Goal: Find specific fact: Find specific fact

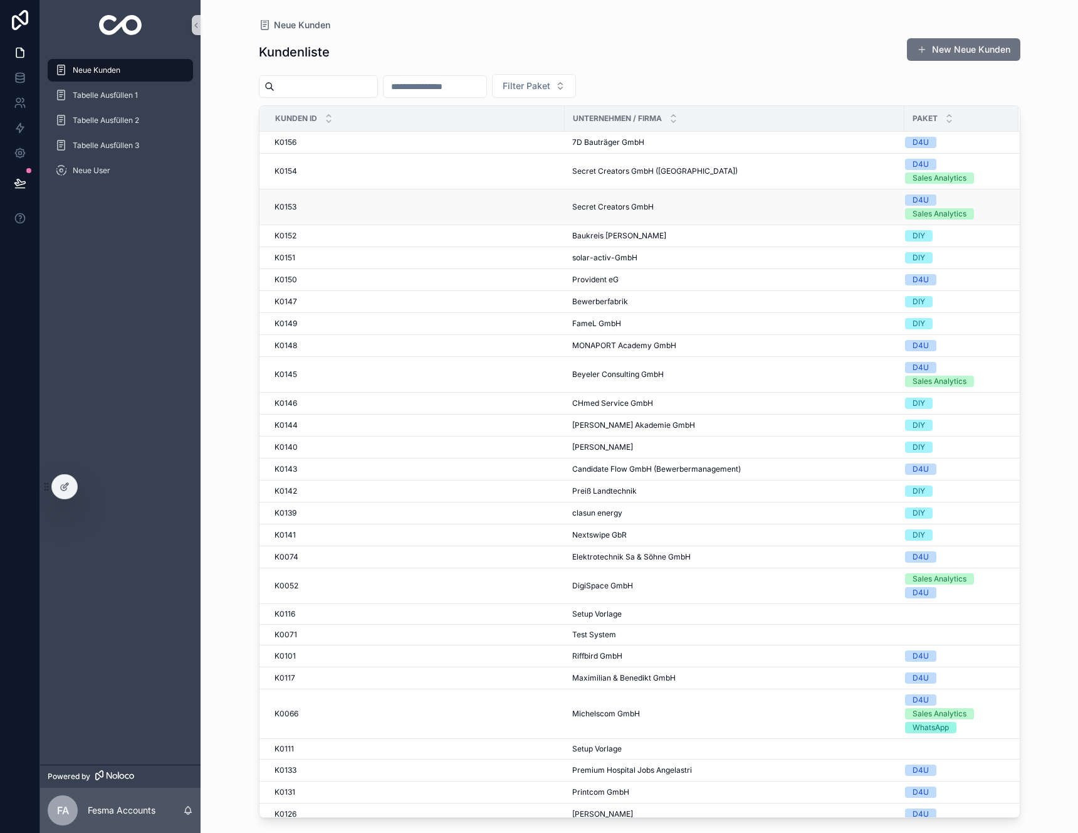
click at [353, 204] on div "K0153 K0153" at bounding box center [416, 207] width 283 height 10
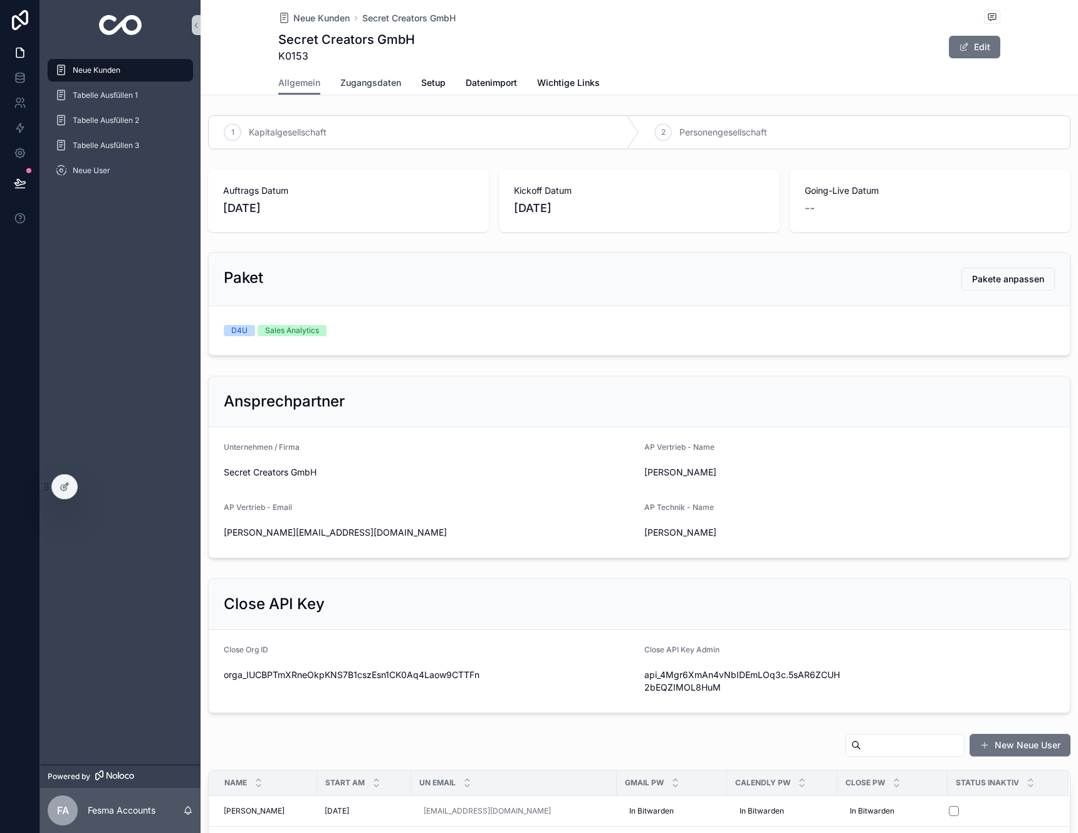
click at [359, 89] on link "Zugangsdaten" at bounding box center [370, 83] width 61 height 25
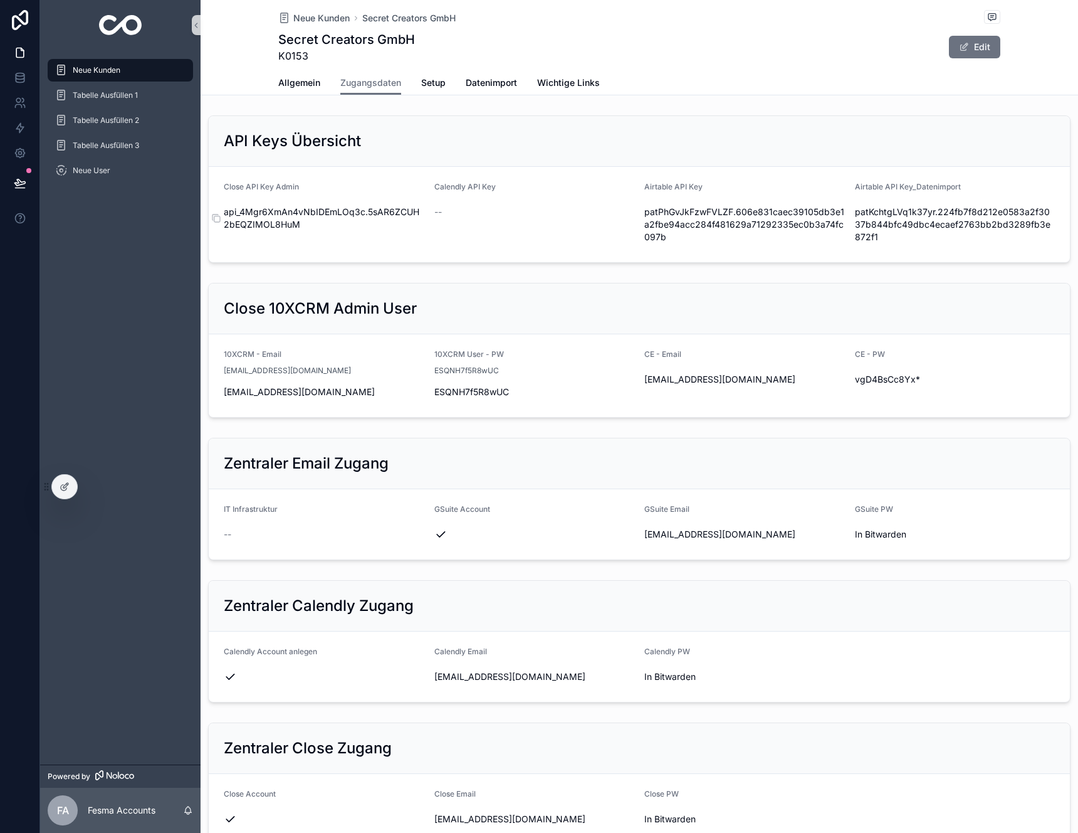
click at [320, 219] on span "api_4Mgr6XmAn4vNbIDEmLOq3c.5sAR6ZCUH2bEQZIMOL8HuM" at bounding box center [324, 218] width 201 height 25
click at [321, 211] on span "api_4Mgr6XmAn4vNbIDEmLOq3c.5sAR6ZCUH2bEQZIMOL8HuM" at bounding box center [324, 218] width 201 height 25
copy div "api_4Mgr6XmAn4vNbIDEmLOq3c.5sAR6ZCUH2bEQZIMOL8HuM"
